Goal: Task Accomplishment & Management: Manage account settings

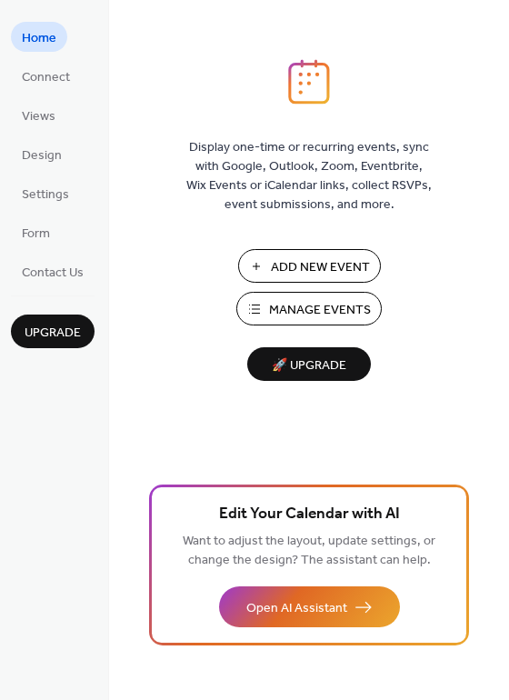
click at [307, 306] on span "Manage Events" at bounding box center [320, 310] width 102 height 19
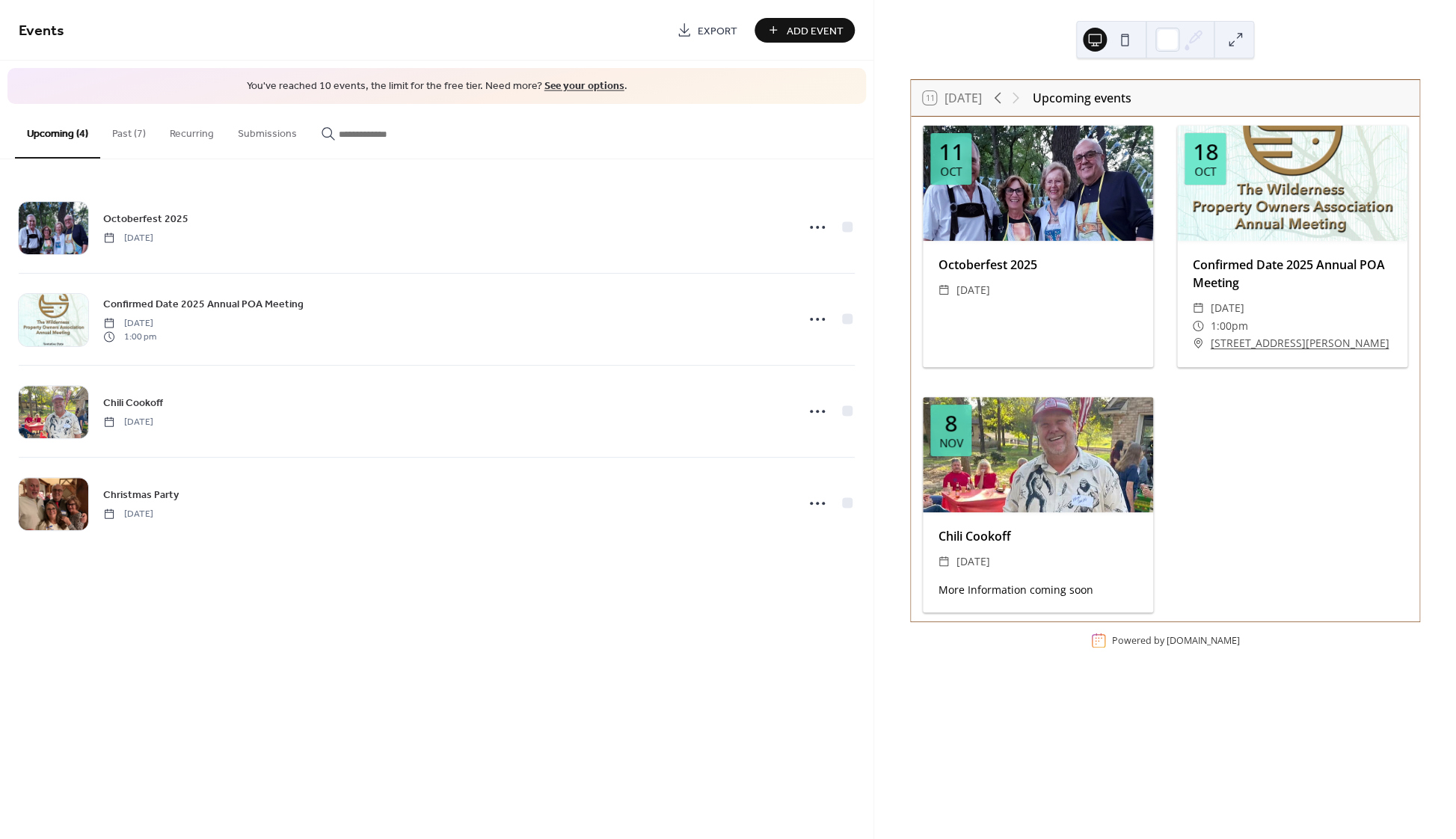
click at [1039, 216] on div at bounding box center [1038, 183] width 230 height 115
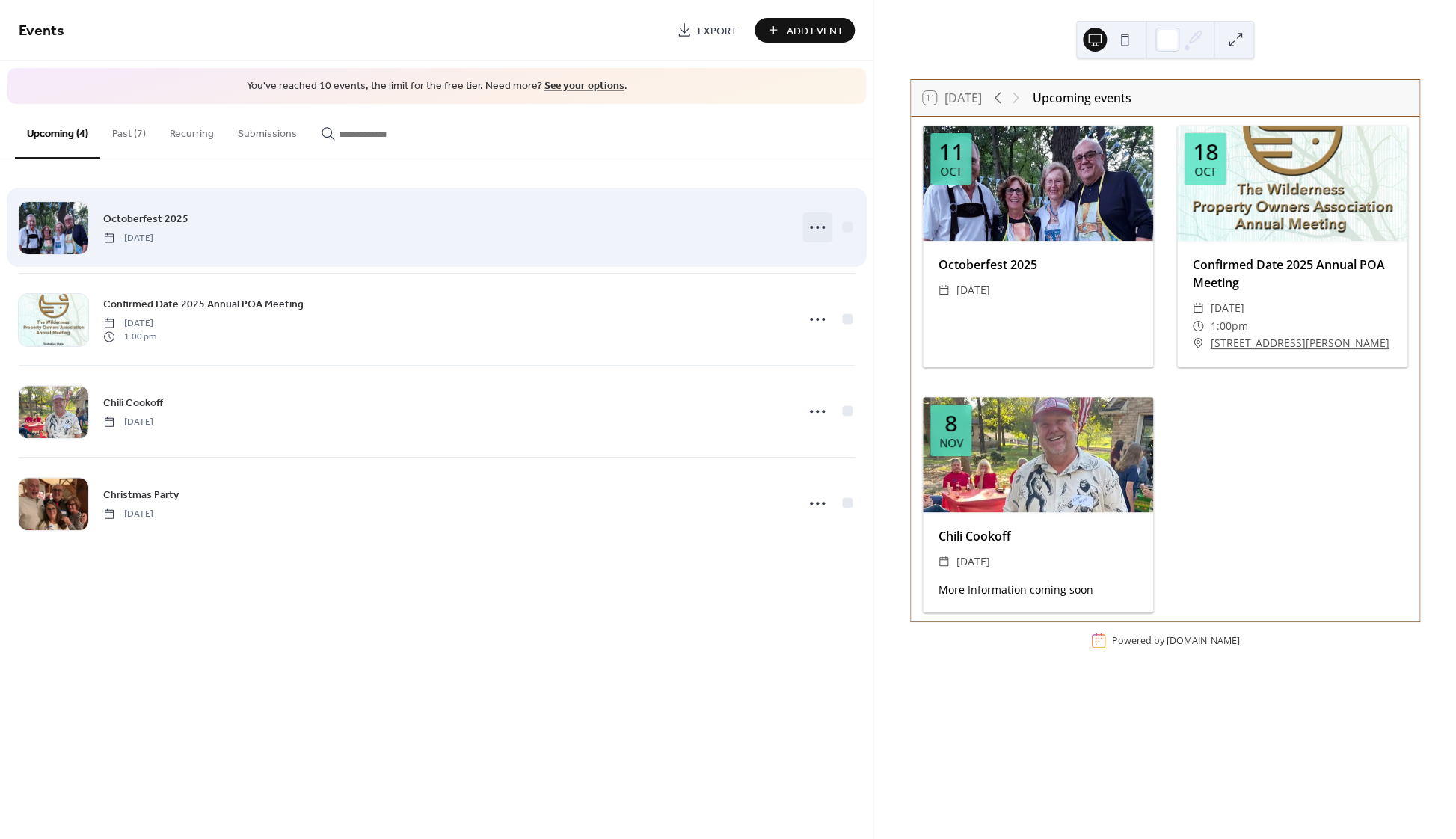
click at [828, 234] on icon at bounding box center [817, 227] width 24 height 24
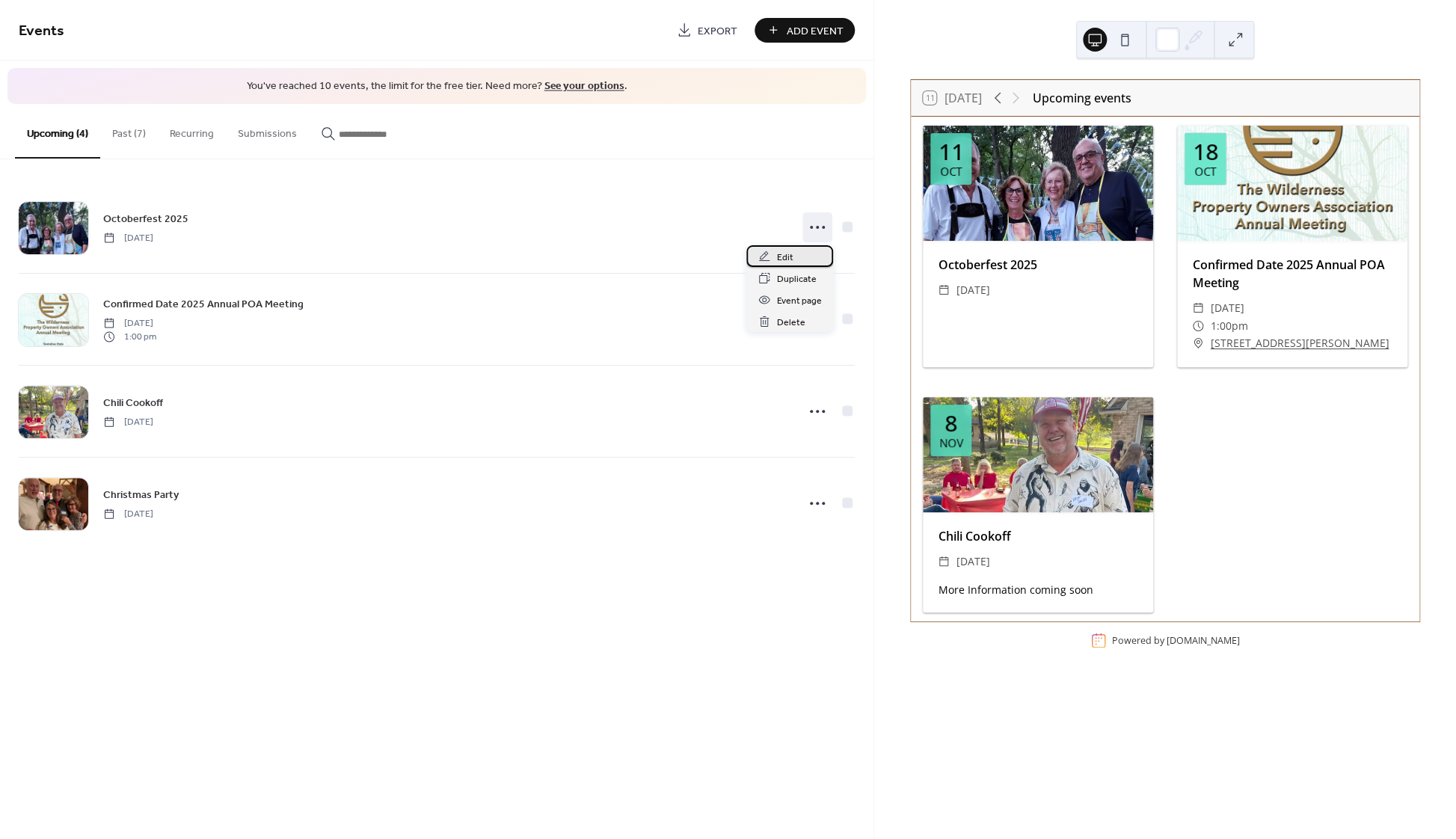
click at [793, 259] on div "Edit" at bounding box center [789, 256] width 86 height 21
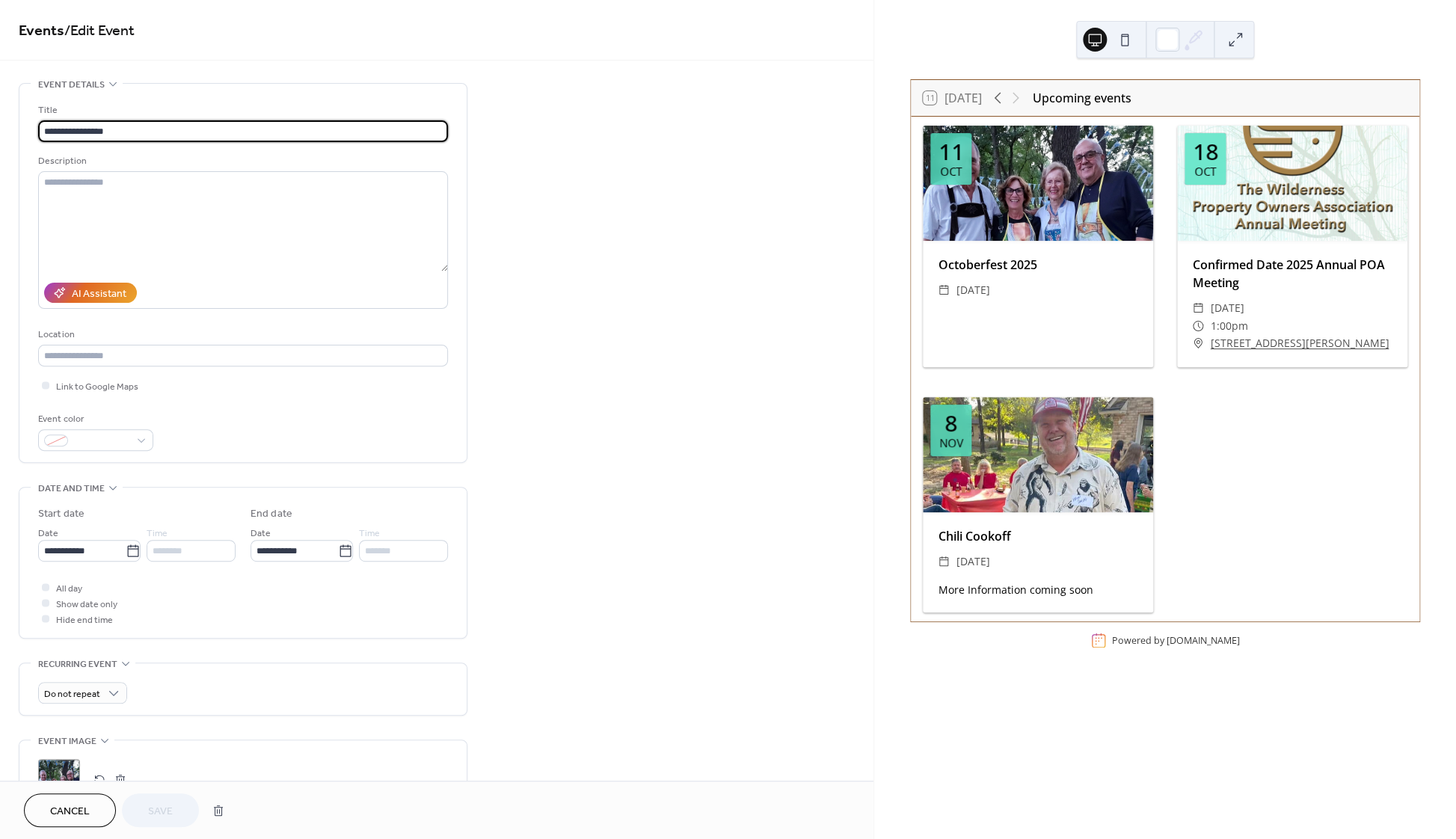
scroll to position [148, 0]
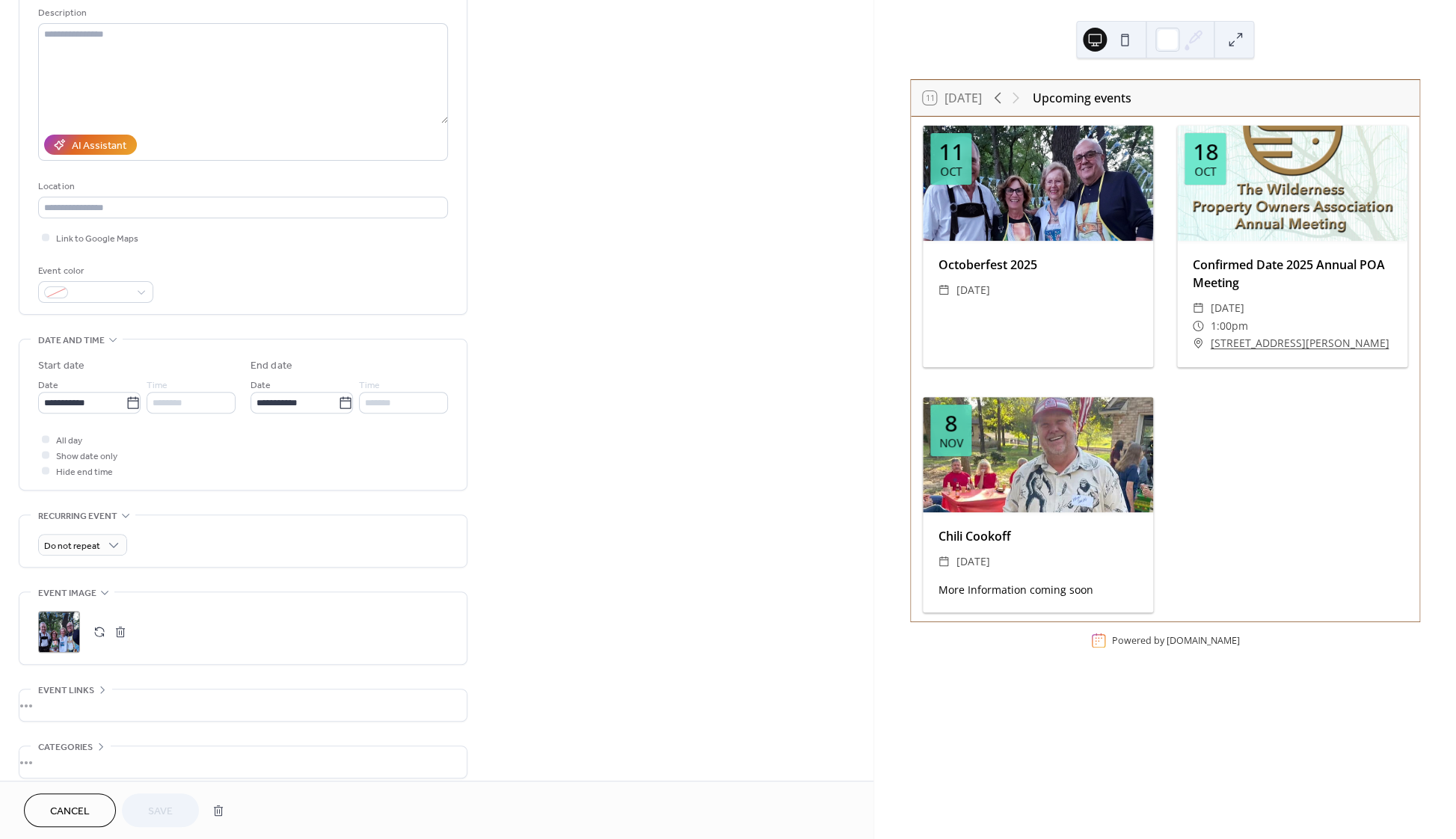
click at [124, 642] on button "button" at bounding box center [120, 631] width 21 height 21
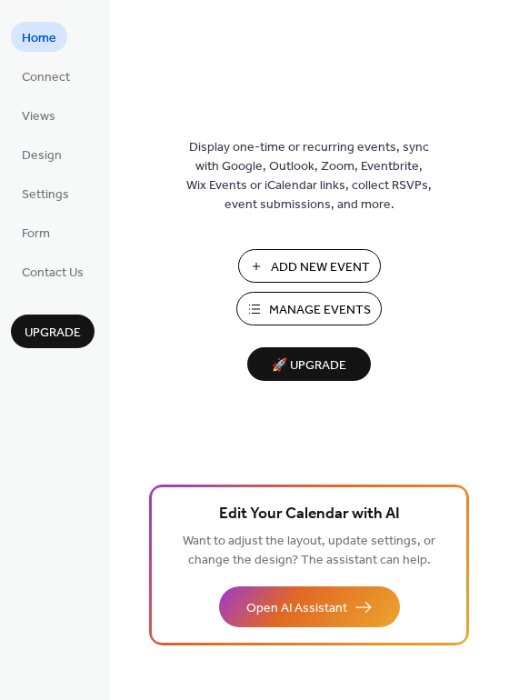
click at [278, 308] on span "Manage Events" at bounding box center [320, 310] width 102 height 19
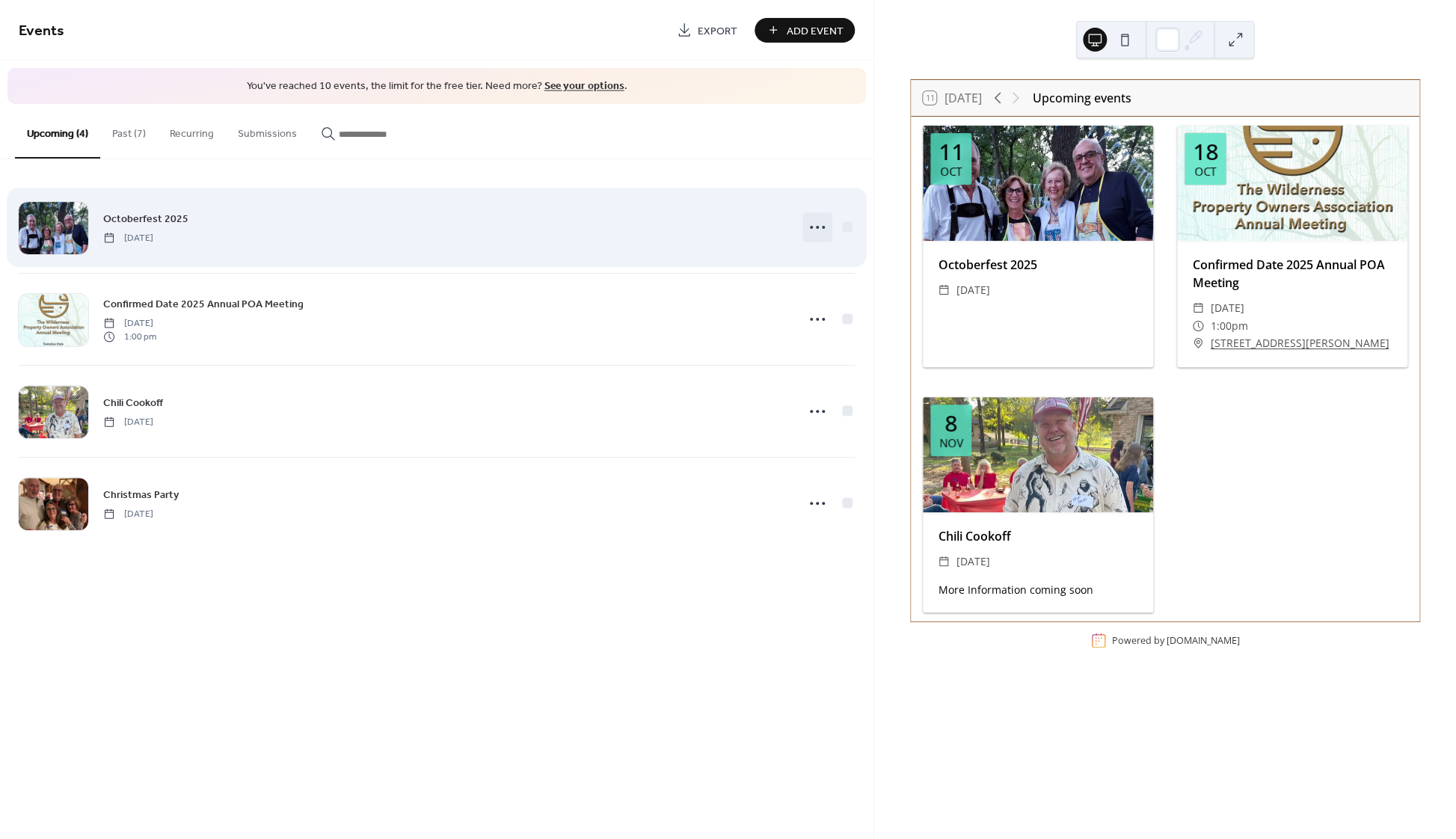
click at [812, 227] on circle at bounding box center [811, 227] width 3 height 3
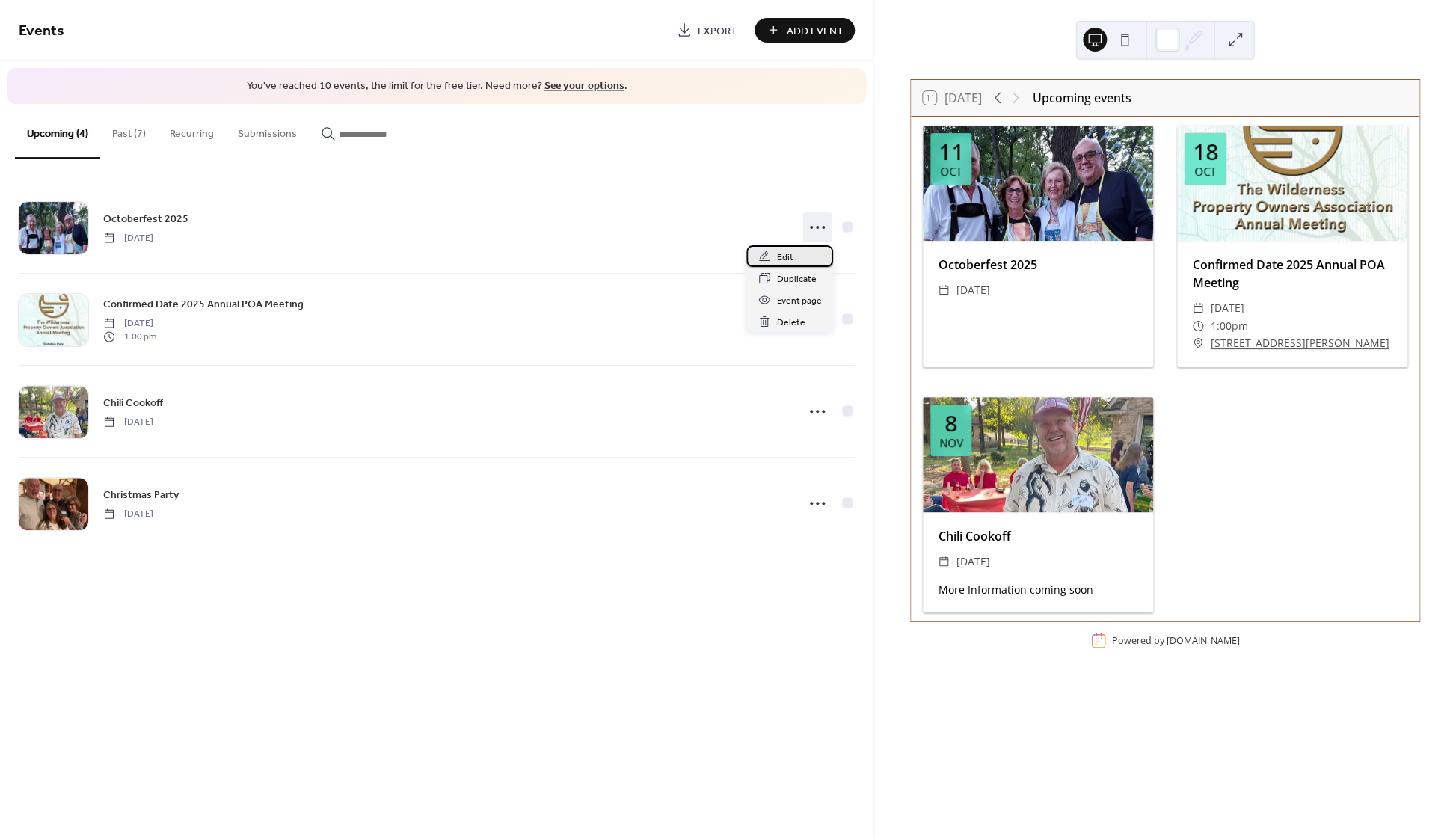
click at [783, 256] on span "Edit" at bounding box center [784, 257] width 16 height 16
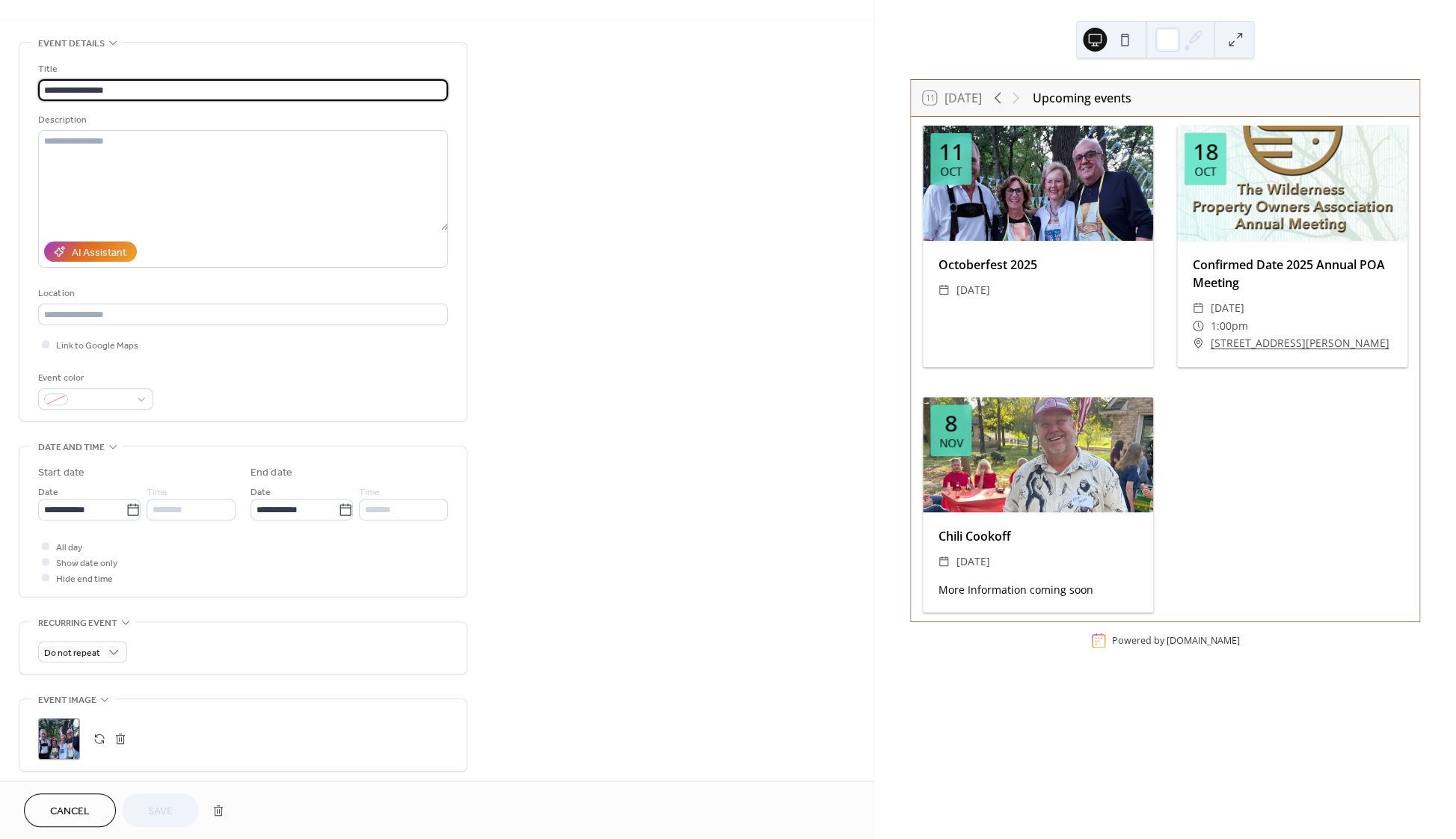
scroll to position [140, 0]
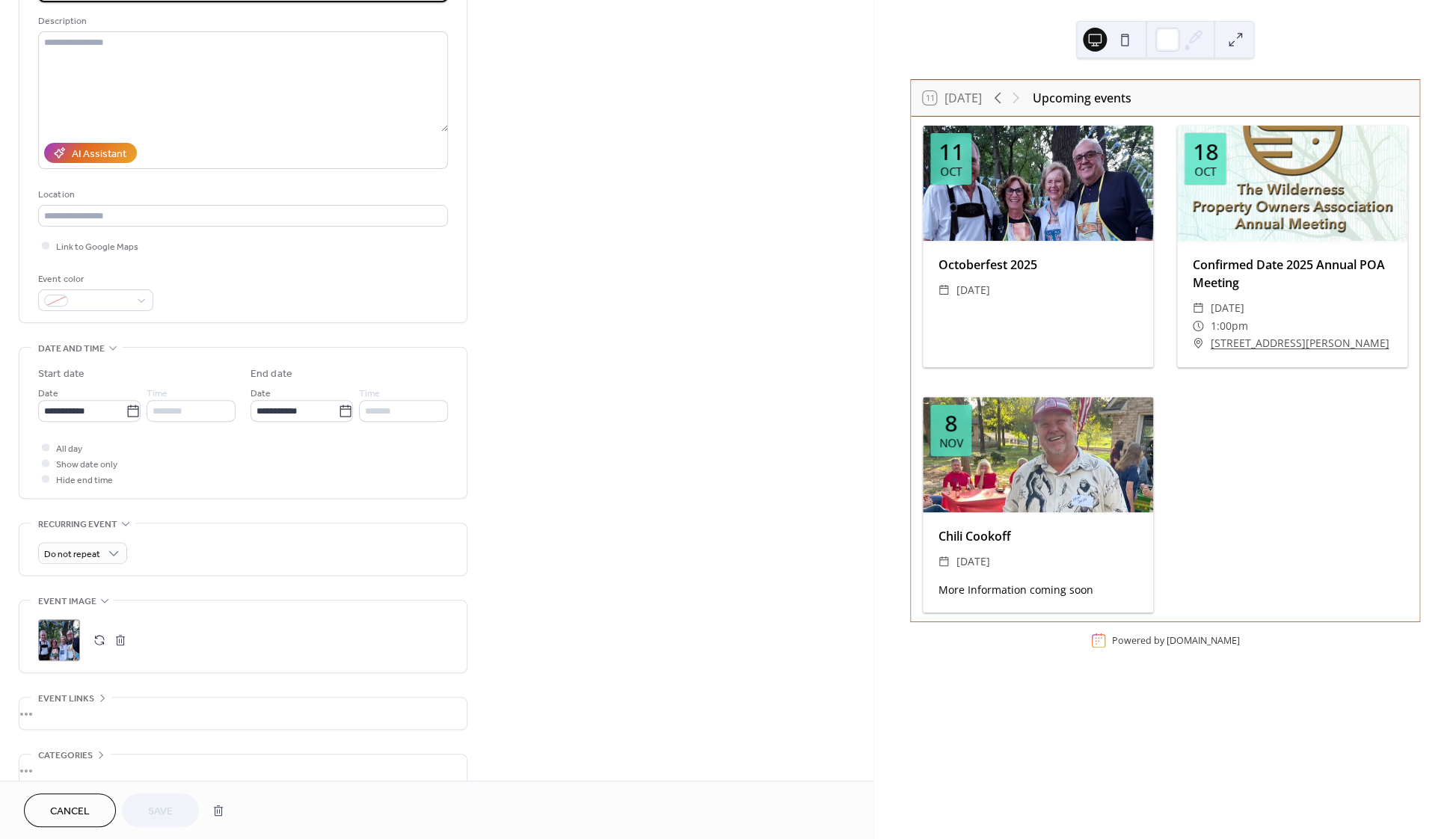
click at [123, 651] on button "button" at bounding box center [120, 639] width 21 height 21
click at [72, 652] on div ";" at bounding box center [58, 640] width 42 height 42
click at [176, 810] on button "Save" at bounding box center [160, 809] width 77 height 34
